Goal: Task Accomplishment & Management: Manage account settings

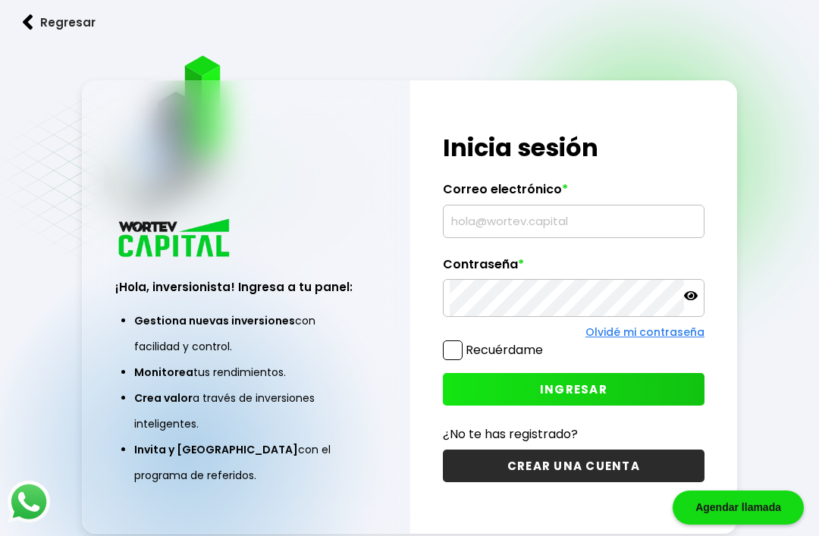
click at [483, 237] on input "text" at bounding box center [574, 221] width 248 height 32
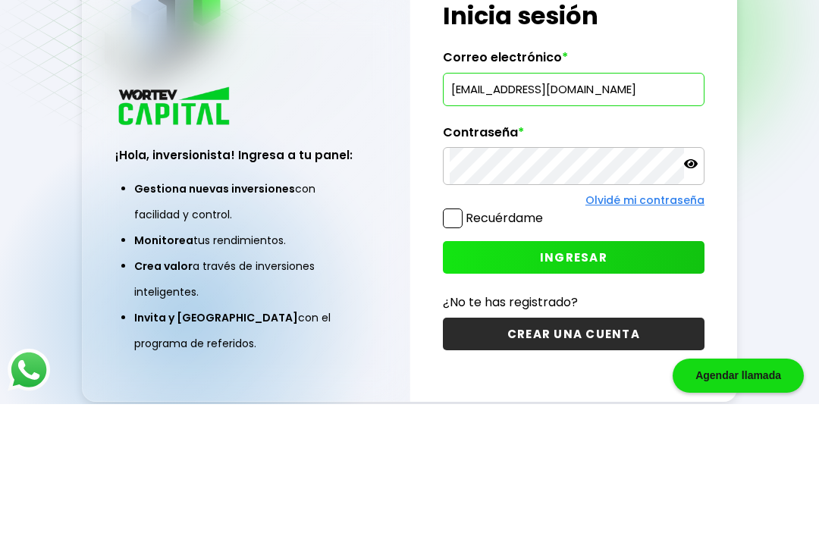
type input "[EMAIL_ADDRESS][DOMAIN_NAME]"
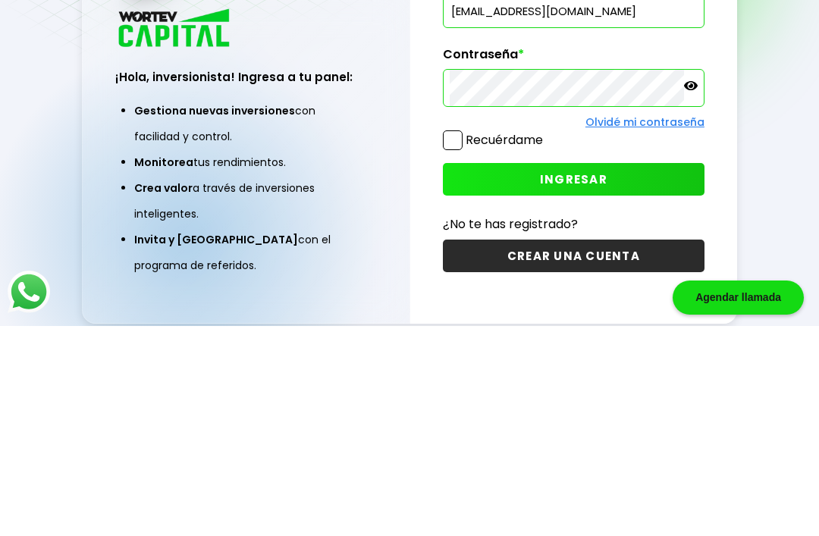
click at [686, 291] on icon at bounding box center [691, 295] width 14 height 9
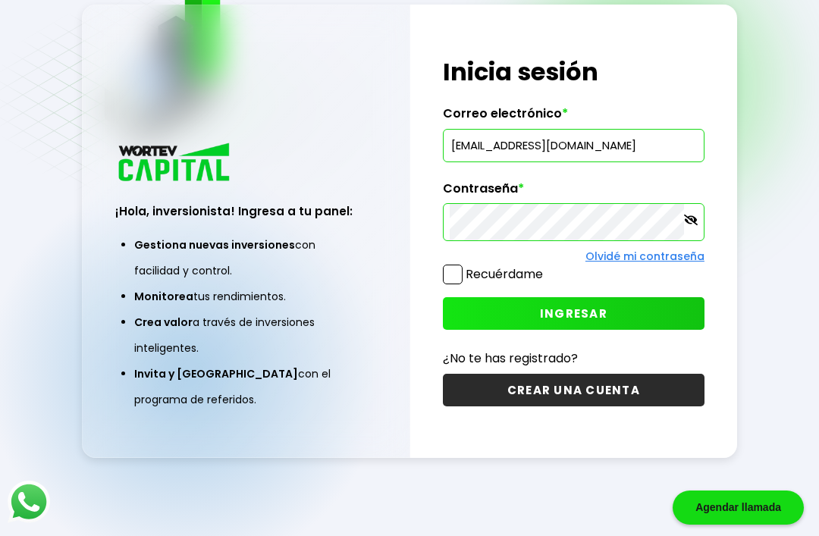
click at [566, 306] on span "INGRESAR" at bounding box center [573, 314] width 67 height 16
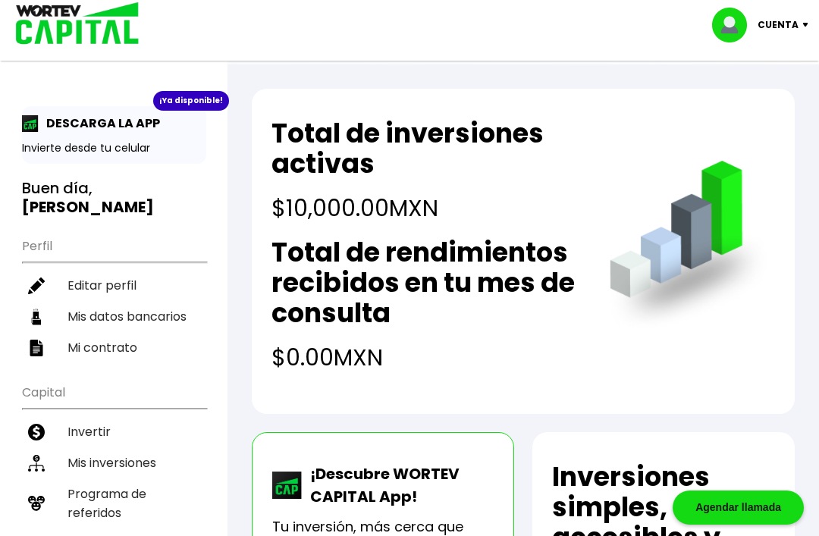
click at [371, 279] on h2 "Total de rendimientos recibidos en tu mes de consulta" at bounding box center [424, 282] width 307 height 91
click at [807, 25] on img at bounding box center [808, 25] width 20 height 5
click at [767, 70] on link "Editar perfil" at bounding box center [761, 70] width 59 height 16
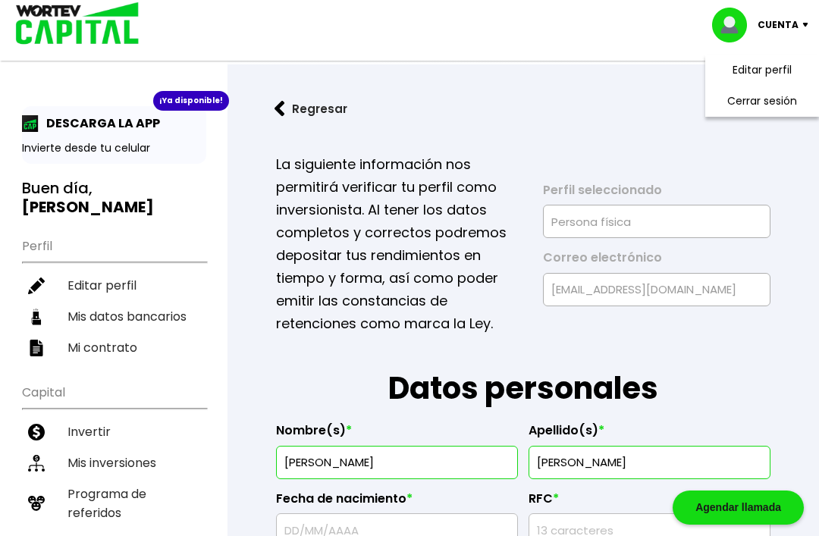
type input "EIRC5809294K2"
type input "EIRC580929HCHNNR07"
select select "Hombre"
type input "3310493684"
select select "Licenciatura"
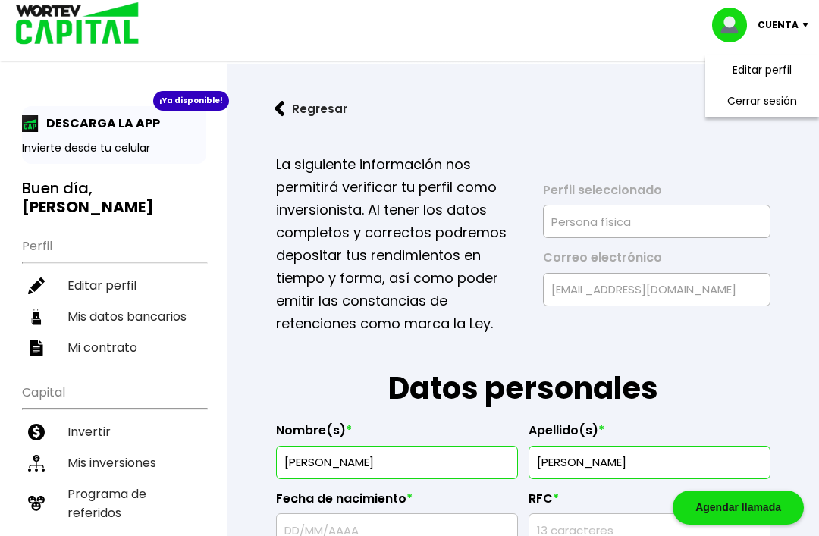
type input "Pensionado"
type input "45178"
select select "[PERSON_NAME]"
type input "Zapopan"
type input "[PERSON_NAME] del camino"
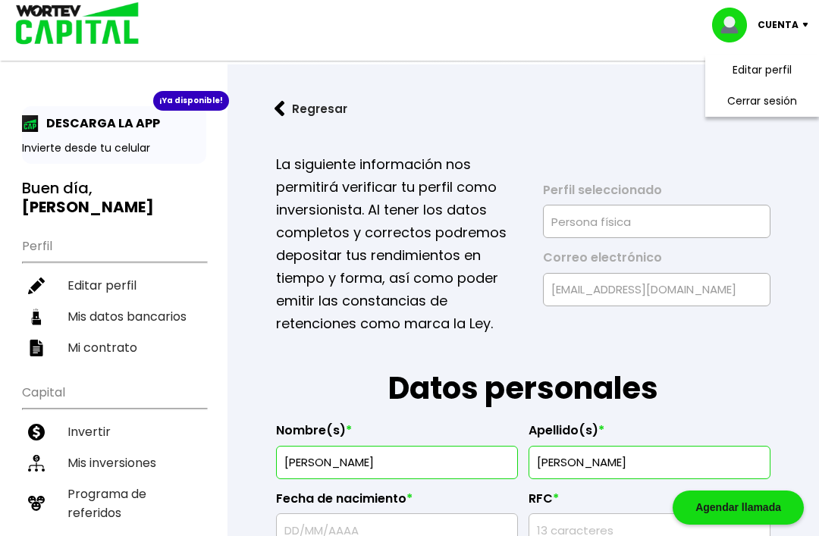
type input "2029"
type input "[PERSON_NAME] de Atemajac"
select select "BBVA Bancomer"
type input "[PERSON_NAME]"
type input "[EMAIL_ADDRESS][DOMAIN_NAME]"
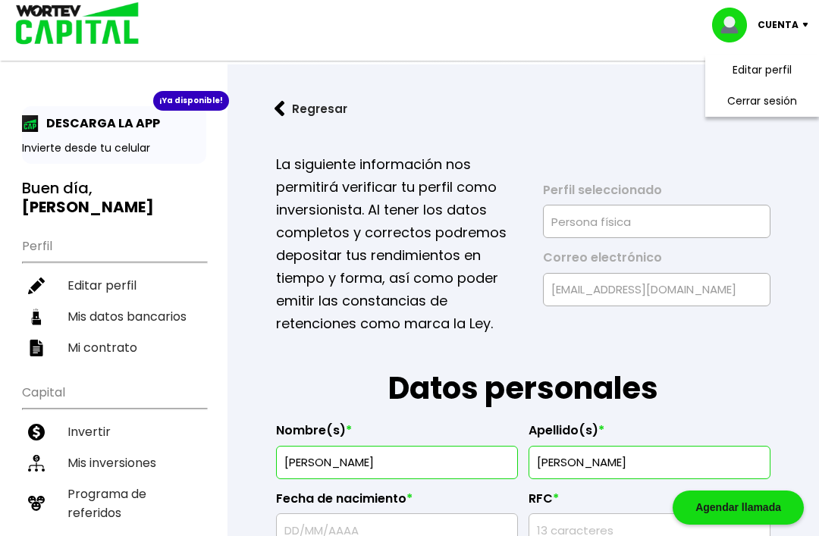
type input "4411524467"
type input "[DATE]"
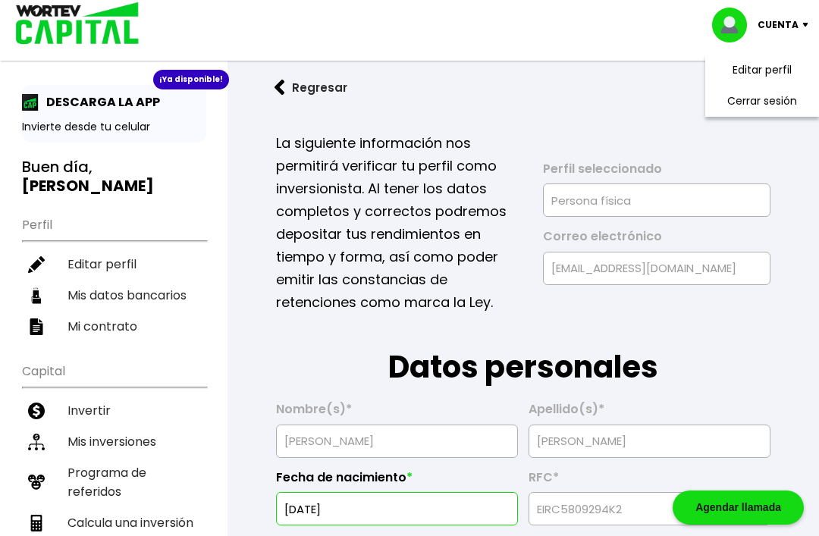
scroll to position [20, 0]
click at [305, 351] on h1 "Datos personales" at bounding box center [523, 353] width 494 height 76
click at [283, 84] on img at bounding box center [279, 88] width 11 height 16
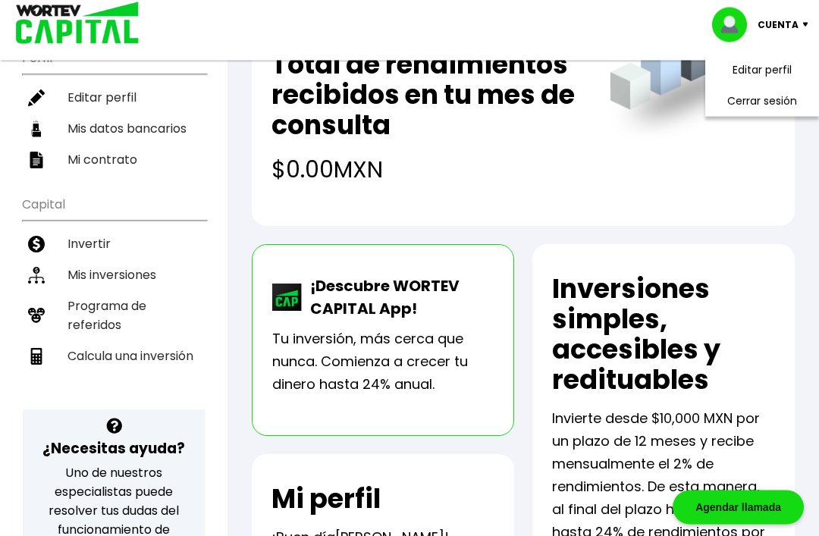
scroll to position [188, 0]
click at [116, 274] on li "Mis inversiones" at bounding box center [114, 274] width 184 height 31
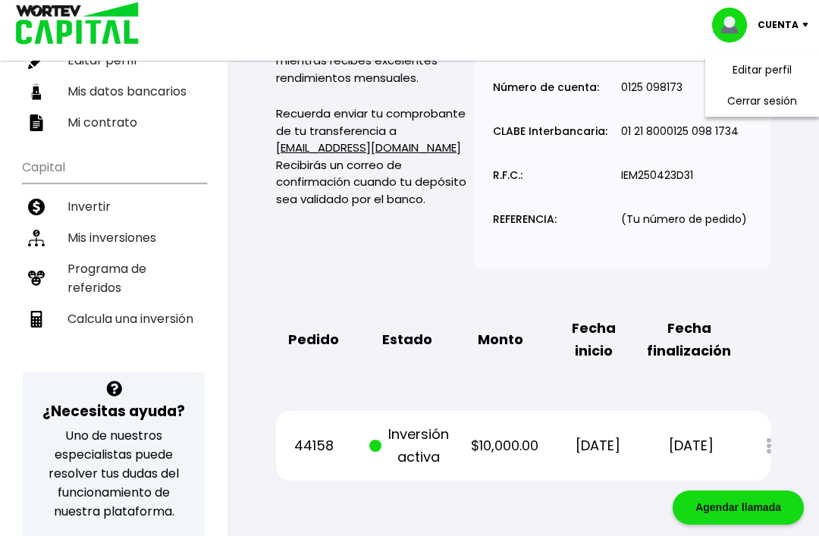
scroll to position [228, 0]
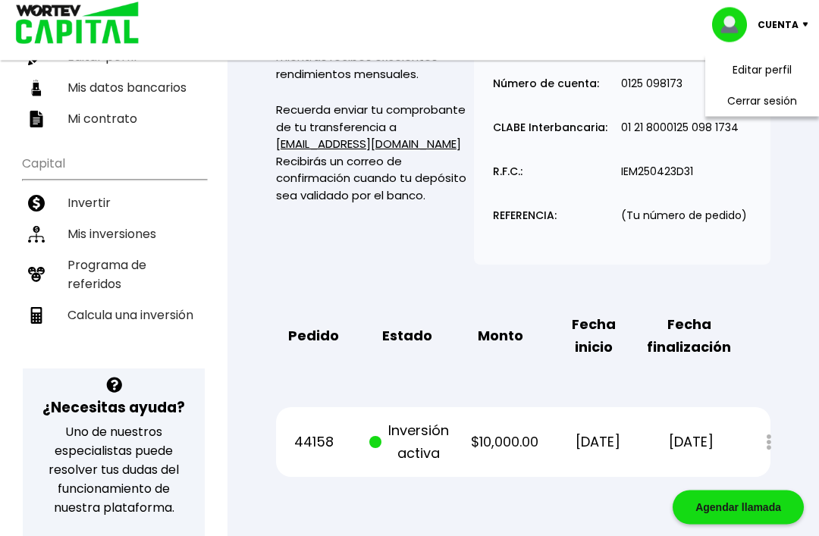
click at [774, 439] on div "Mis inversiones Como inversionista activo de WORTEV CAPITAL, apoyas el crecimie…" at bounding box center [523, 207] width 543 height 589
click at [759, 449] on div "Estado de cuenta" at bounding box center [759, 443] width 24 height 33
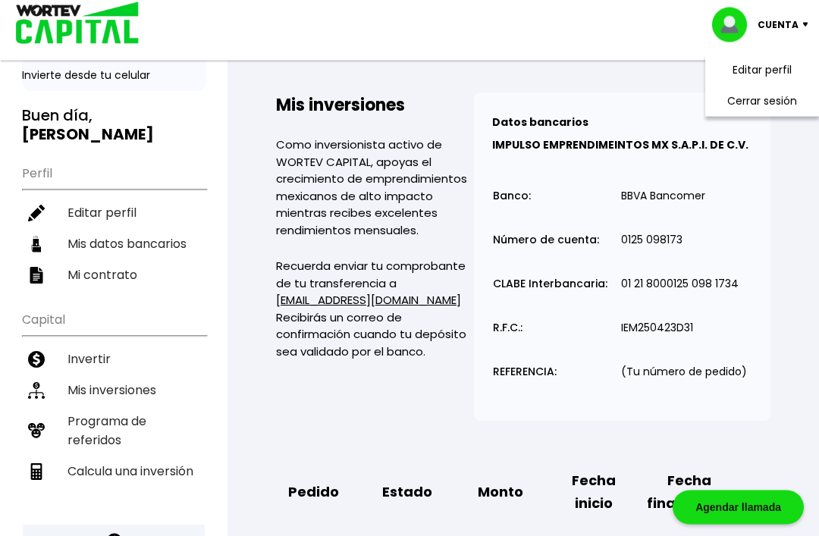
scroll to position [0, 0]
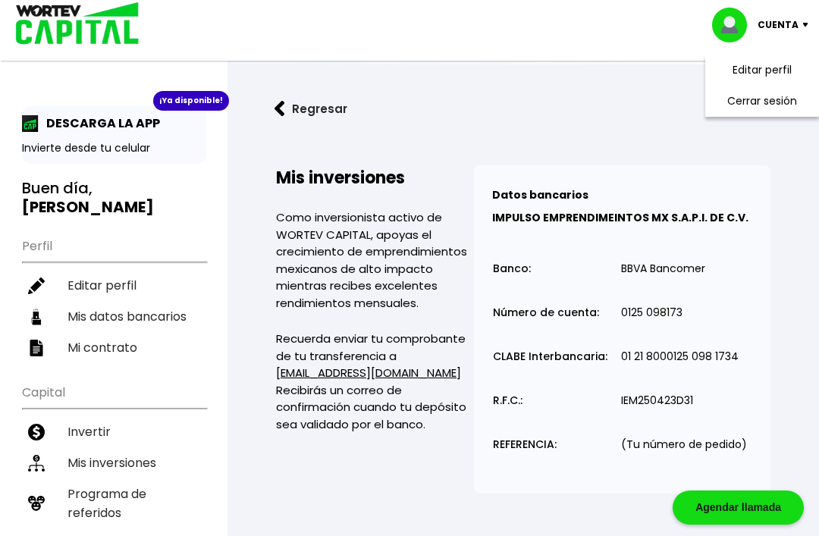
click at [757, 102] on li "Cerrar sesión" at bounding box center [761, 101] width 121 height 31
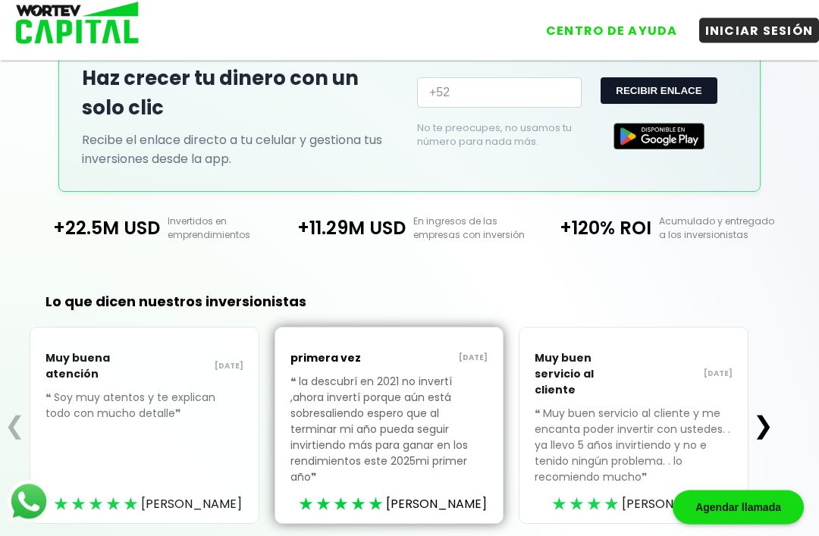
scroll to position [340, 0]
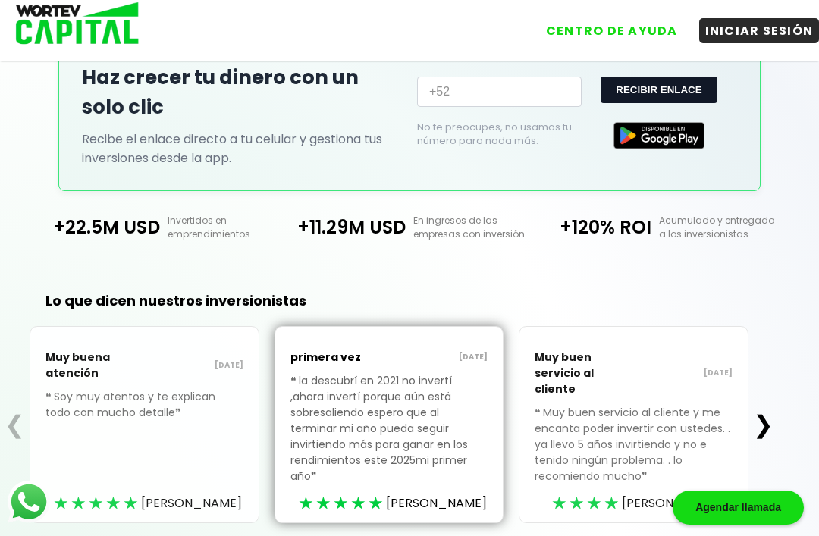
click at [764, 425] on button "❯" at bounding box center [763, 424] width 30 height 30
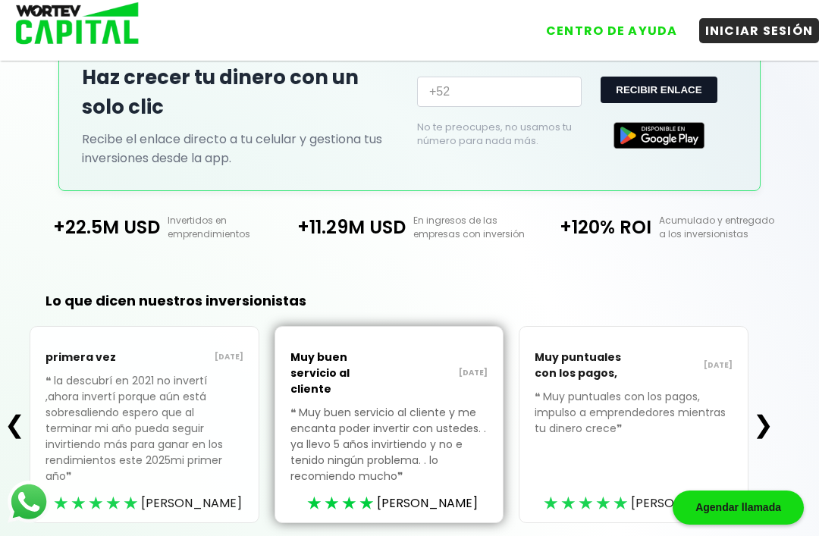
click at [756, 433] on button "❯" at bounding box center [763, 424] width 30 height 30
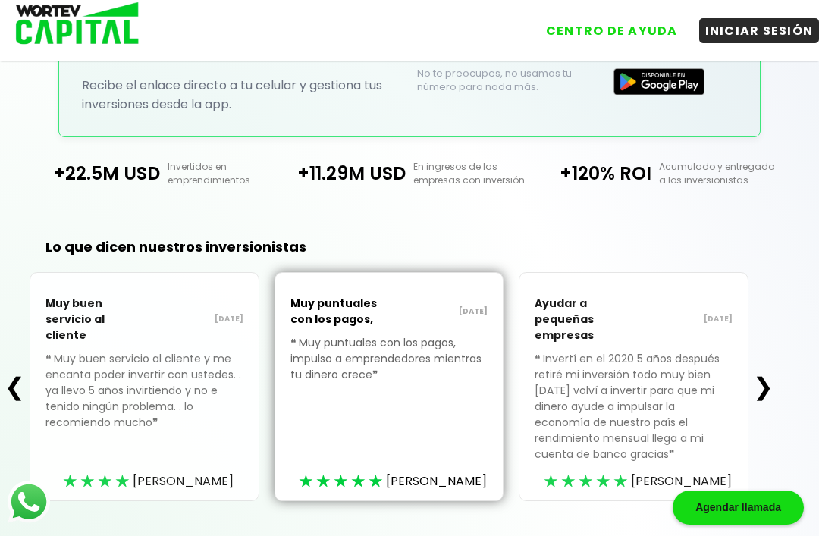
scroll to position [397, 0]
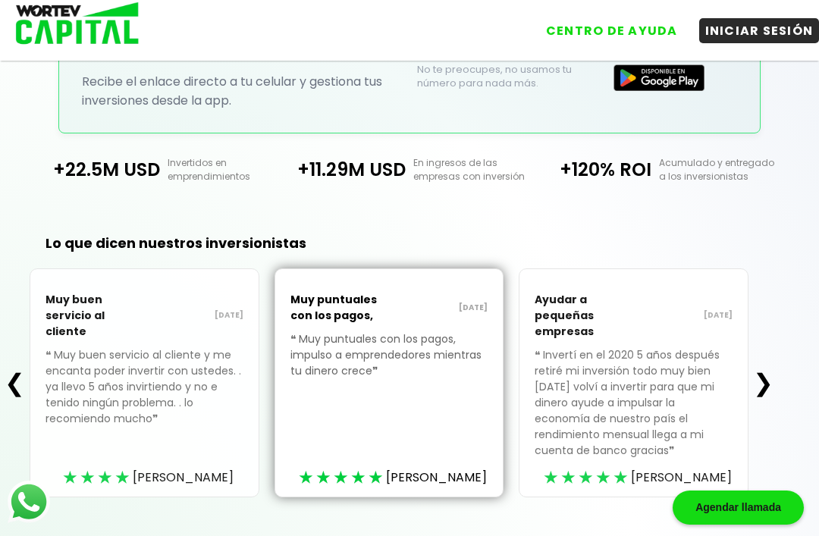
click at [767, 395] on button "❯" at bounding box center [763, 383] width 30 height 30
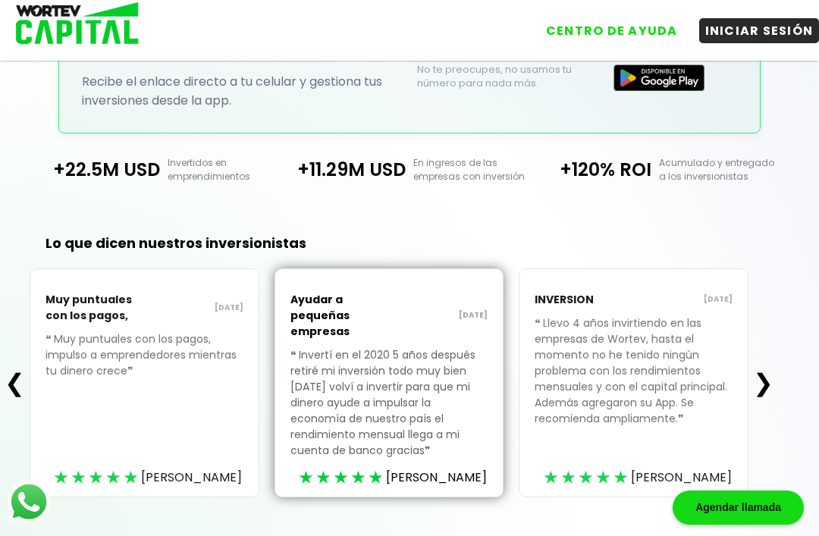
click at [767, 392] on button "❯" at bounding box center [763, 383] width 30 height 30
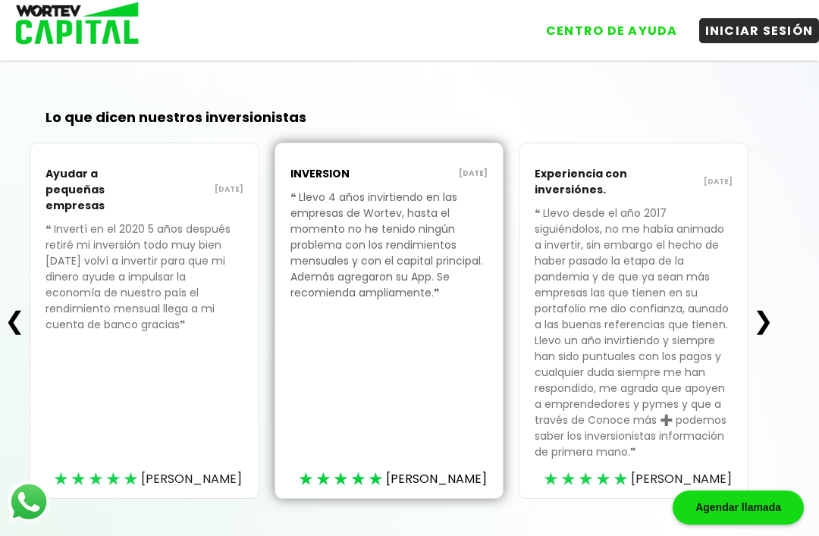
scroll to position [532, 0]
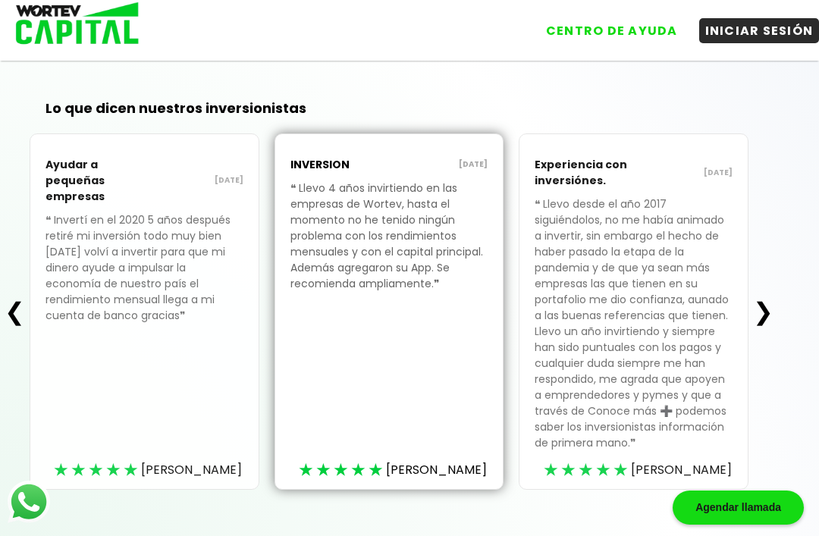
click at [777, 321] on button "❯" at bounding box center [763, 311] width 30 height 30
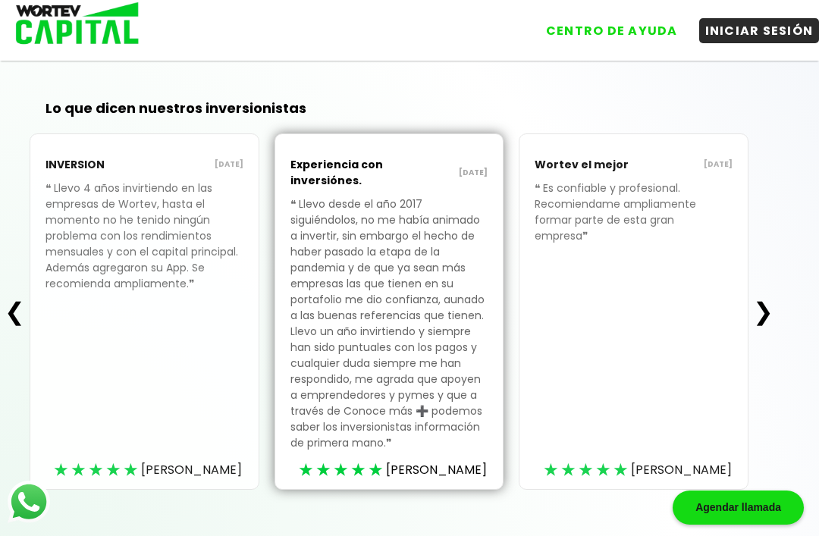
click at [769, 321] on button "❯" at bounding box center [763, 311] width 30 height 30
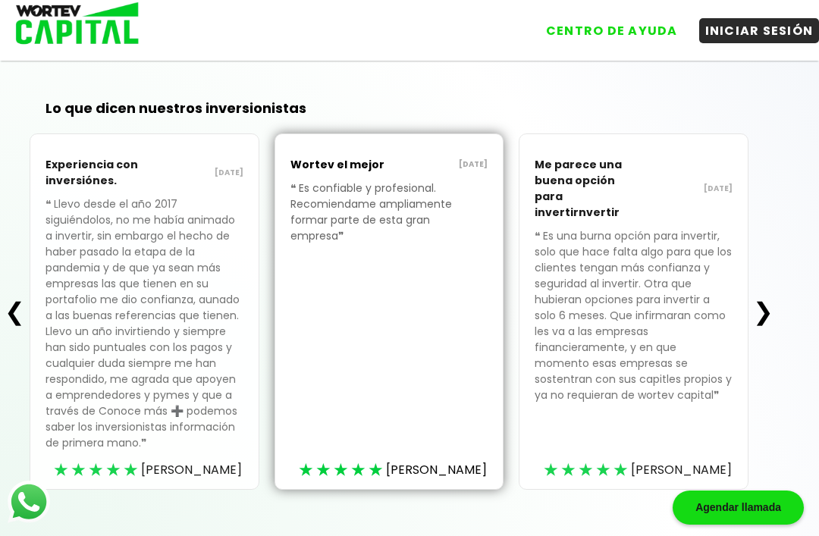
click at [773, 325] on button "❯" at bounding box center [763, 311] width 30 height 30
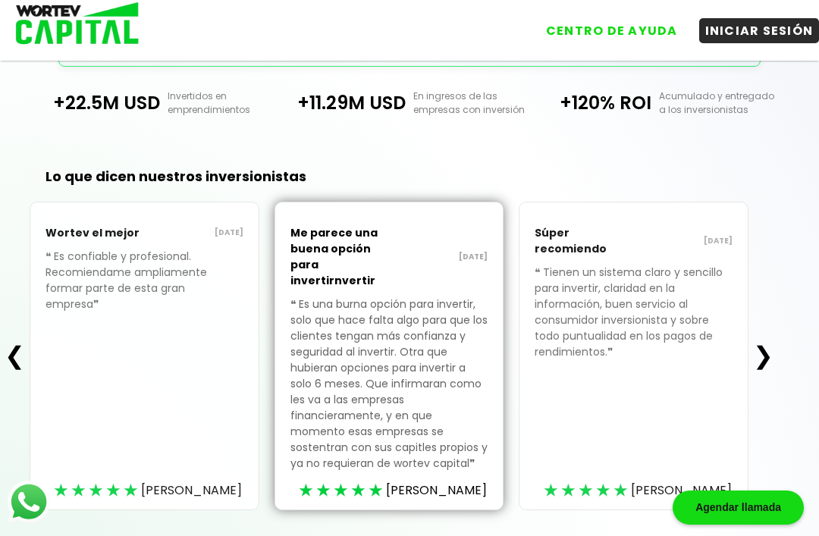
click at [761, 355] on button "❯" at bounding box center [763, 355] width 30 height 30
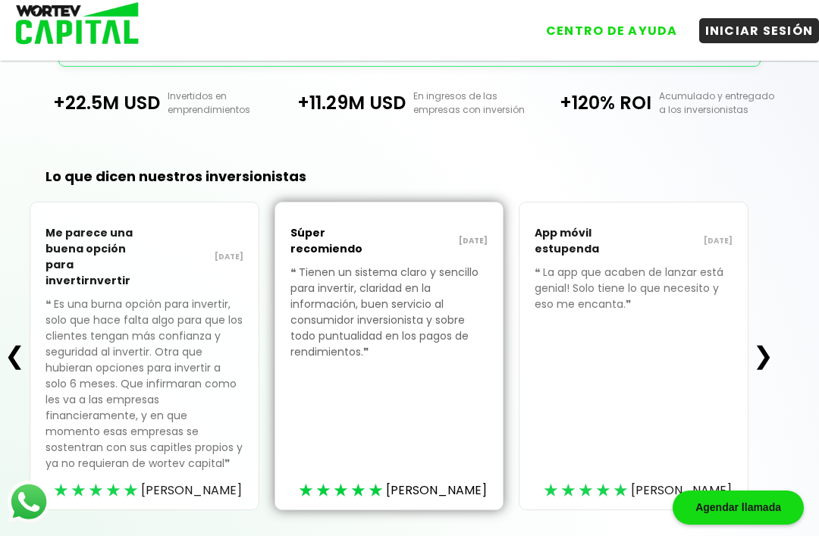
click at [764, 358] on button "❯" at bounding box center [763, 355] width 30 height 30
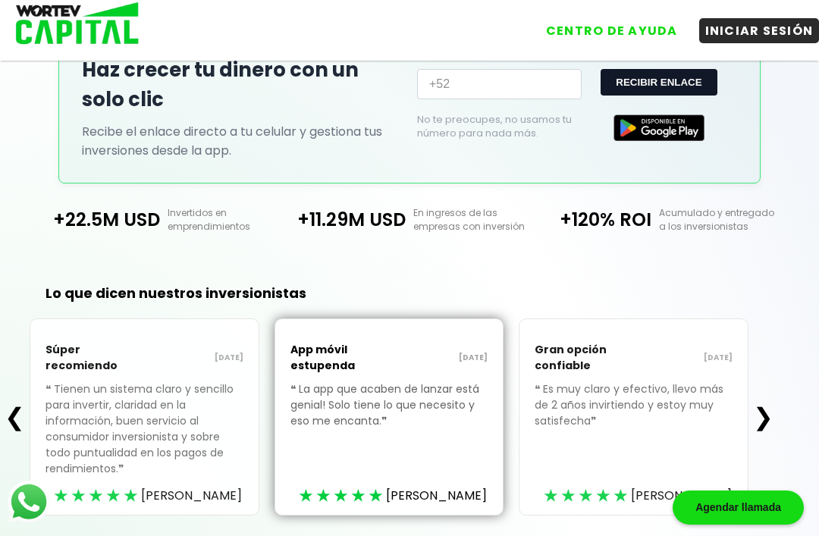
click at [769, 418] on button "❯" at bounding box center [763, 417] width 30 height 30
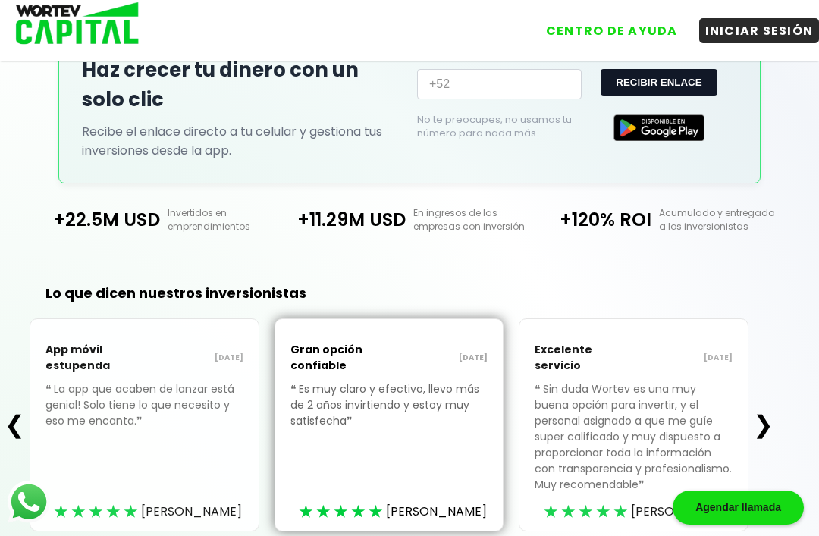
click at [770, 432] on button "❯" at bounding box center [763, 424] width 30 height 30
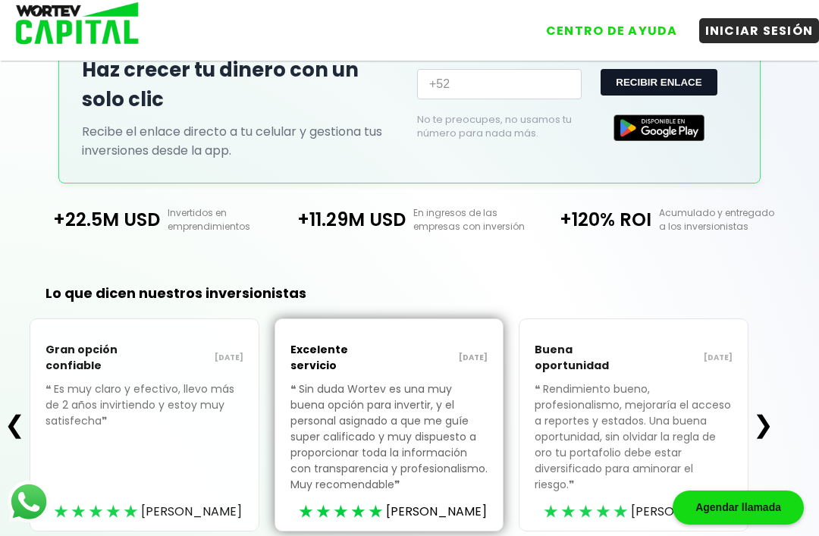
click at [761, 432] on button "❯" at bounding box center [763, 424] width 30 height 30
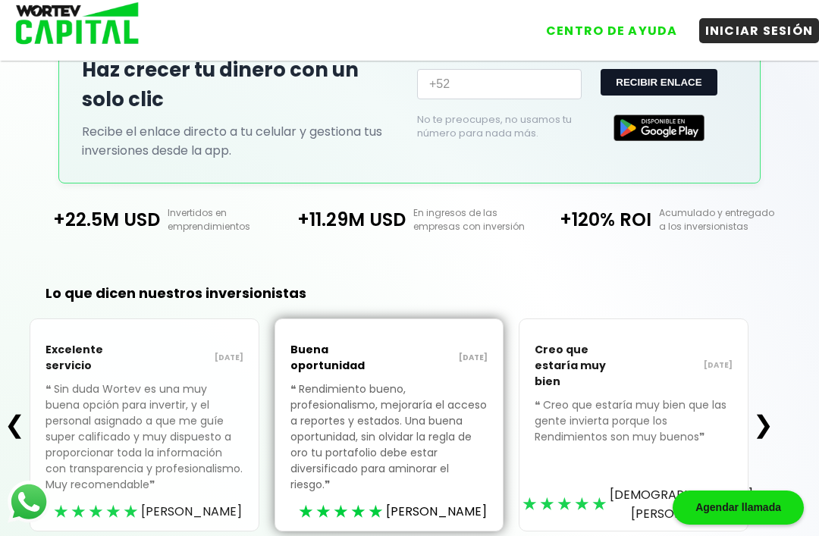
click at [764, 431] on button "❯" at bounding box center [763, 424] width 30 height 30
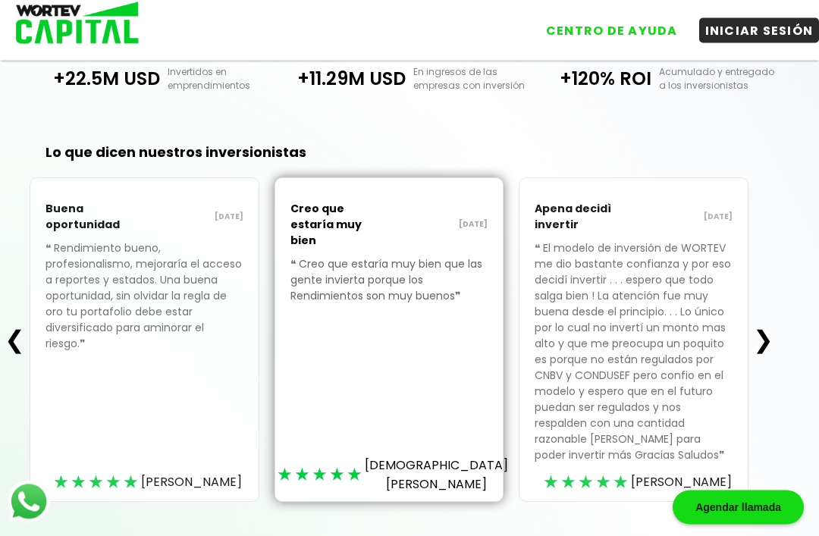
scroll to position [492, 0]
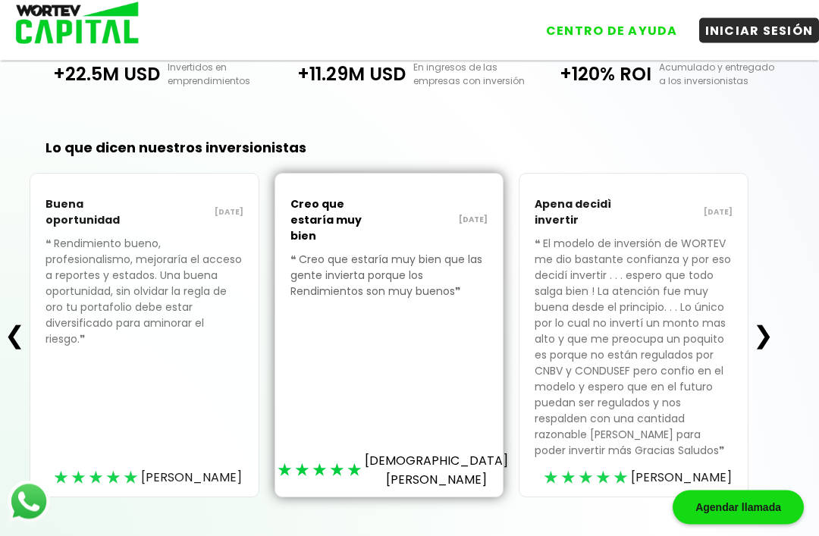
click at [762, 349] on button "❯" at bounding box center [763, 336] width 30 height 30
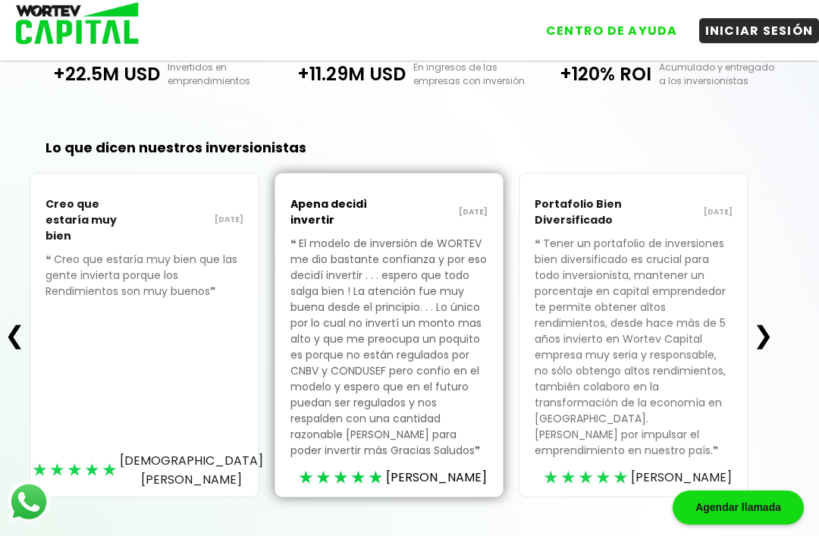
click at [766, 346] on button "❯" at bounding box center [763, 335] width 30 height 30
